Goal: Find specific page/section: Find specific page/section

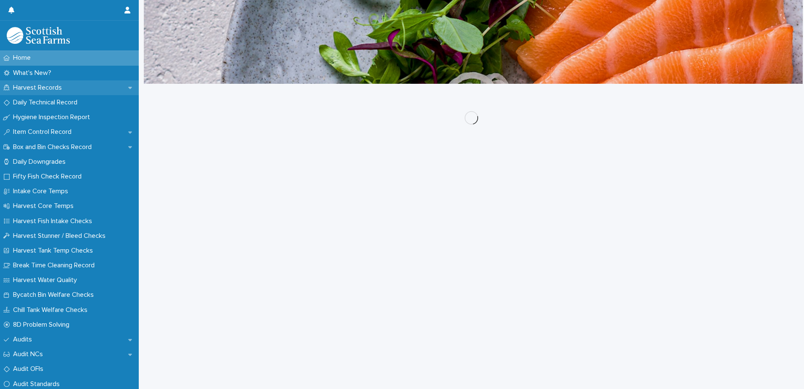
click at [52, 89] on p "Harvest Records" at bounding box center [39, 88] width 59 height 8
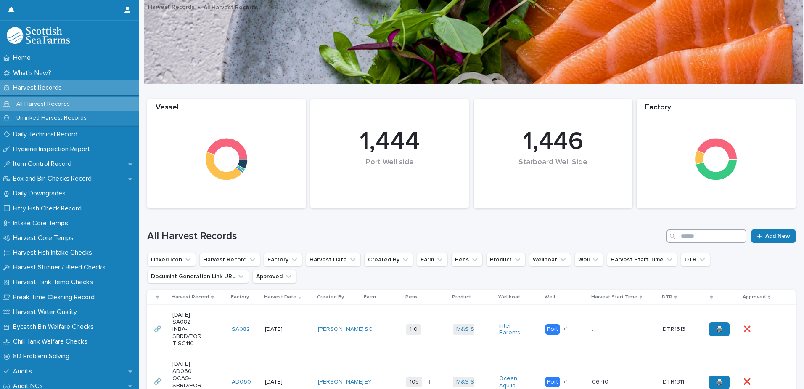
click at [695, 240] on input "Search" at bounding box center [707, 235] width 80 height 13
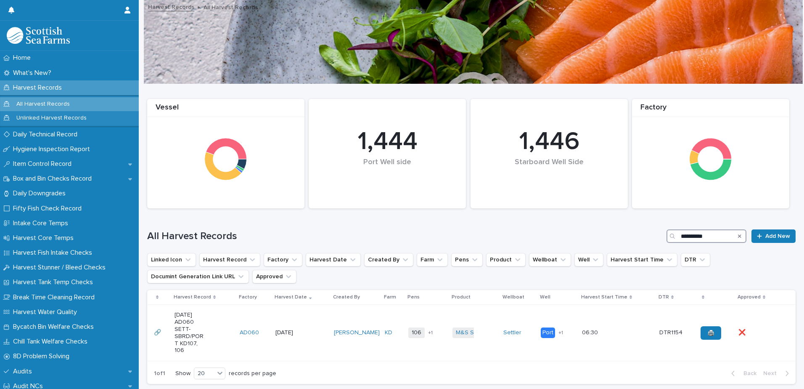
scroll to position [42, 0]
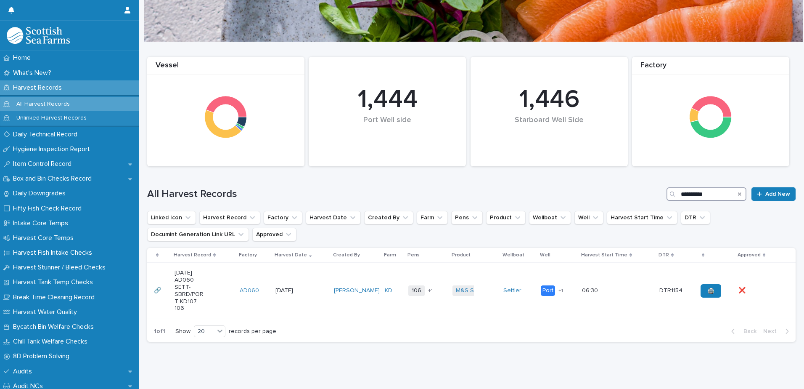
type input "**********"
drag, startPoint x: 73, startPoint y: 107, endPoint x: 66, endPoint y: 106, distance: 7.3
click at [72, 109] on div "All Harvest Records" at bounding box center [69, 104] width 139 height 14
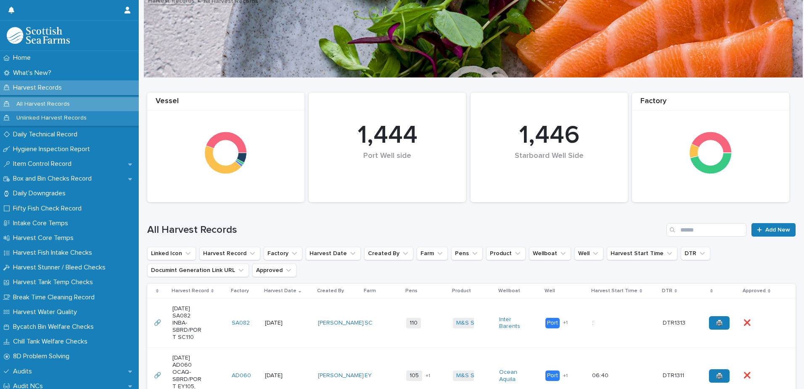
click at [468, 215] on div "All Harvest Records Add New" at bounding box center [471, 226] width 649 height 40
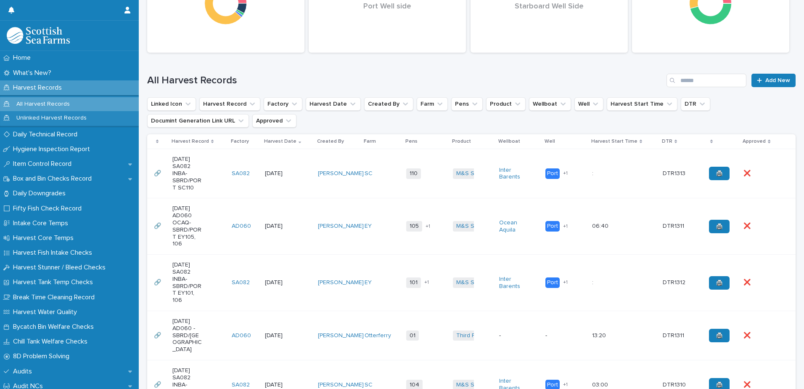
scroll to position [152, 0]
